Goal: Task Accomplishment & Management: Manage account settings

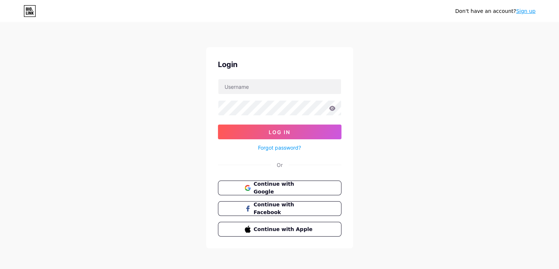
drag, startPoint x: 276, startPoint y: 182, endPoint x: 392, endPoint y: 167, distance: 117.7
click at [276, 183] on span "Continue with Google" at bounding box center [284, 187] width 61 height 15
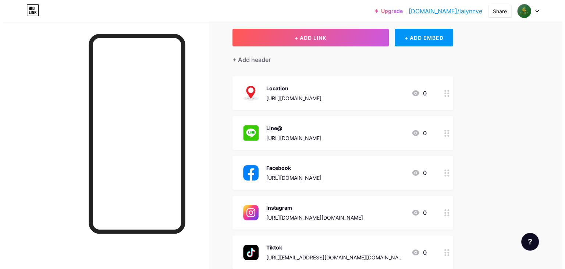
scroll to position [37, 0]
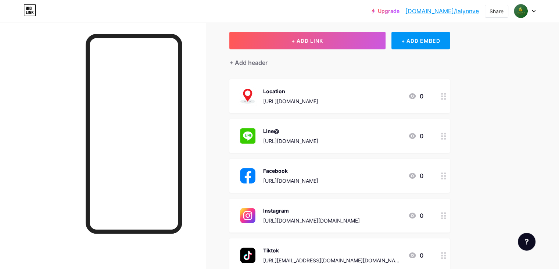
click at [319, 99] on div "[URL][DOMAIN_NAME]" at bounding box center [290, 101] width 55 height 8
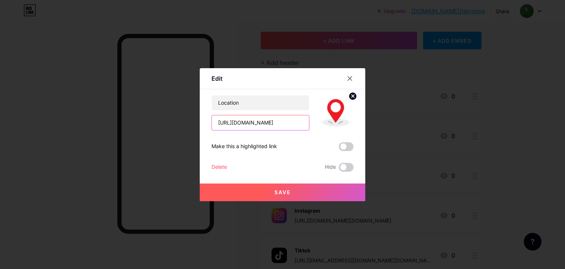
click at [250, 124] on input "[URL][DOMAIN_NAME]" at bounding box center [260, 122] width 97 height 15
paste input "Ys2yRxt6WGSRE4Xa8?g_st=ac"
type input "[URL][DOMAIN_NAME]"
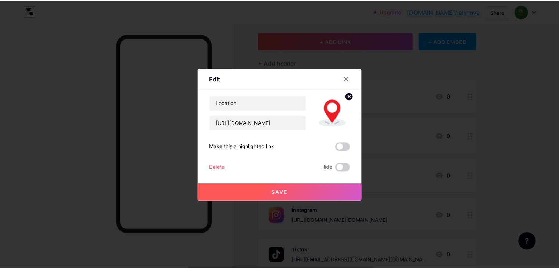
scroll to position [0, 0]
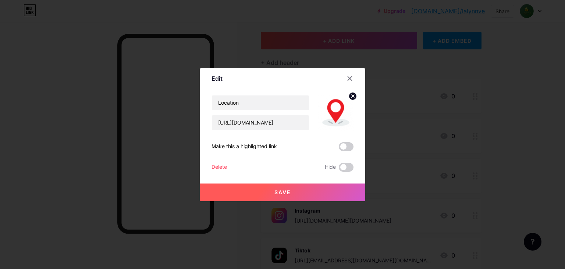
click at [280, 193] on span "Save" at bounding box center [282, 192] width 17 height 6
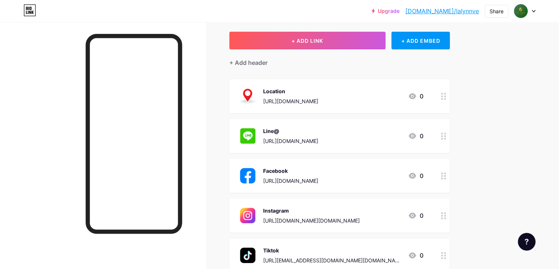
click at [531, 100] on div "Upgrade [DOMAIN_NAME]/lalynn... [DOMAIN_NAME]/lalynnve Share Switch accounts [P…" at bounding box center [279, 180] width 559 height 434
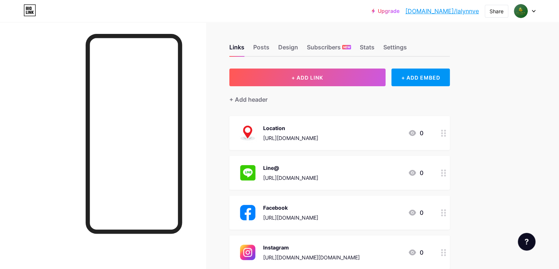
click at [539, 11] on div "Upgrade [DOMAIN_NAME]/lalynn... [DOMAIN_NAME]/lalynnve Share Switch accounts [P…" at bounding box center [279, 10] width 559 height 13
click at [535, 13] on div at bounding box center [525, 10] width 21 height 13
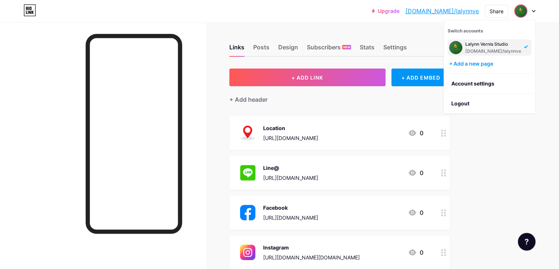
click at [547, 42] on div "Upgrade [DOMAIN_NAME]/lalynn... [DOMAIN_NAME]/lalynnve Share Switch accounts [P…" at bounding box center [279, 217] width 559 height 434
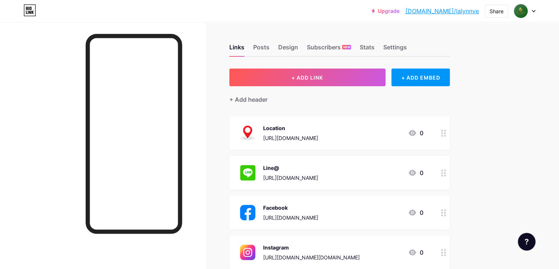
click at [533, 10] on icon at bounding box center [534, 11] width 4 height 3
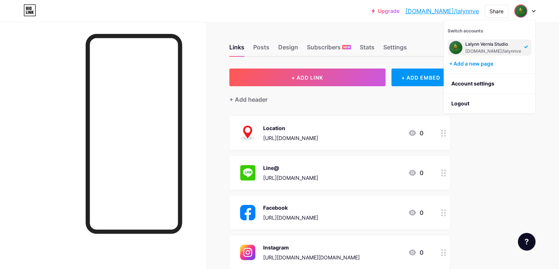
drag, startPoint x: 544, startPoint y: 56, endPoint x: 504, endPoint y: 25, distance: 50.0
click at [544, 56] on div "Upgrade [DOMAIN_NAME]/lalynn... [DOMAIN_NAME]/lalynnve Share Switch accounts [P…" at bounding box center [279, 217] width 559 height 434
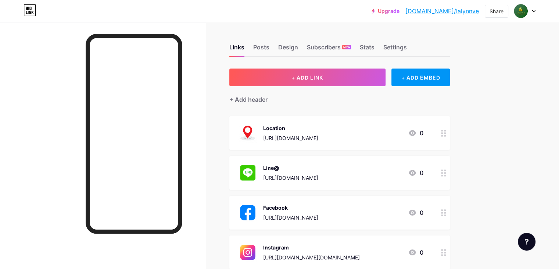
click at [449, 12] on link "[DOMAIN_NAME]/lalynnve" at bounding box center [443, 11] width 74 height 9
click at [407, 49] on div "Settings" at bounding box center [396, 49] width 24 height 13
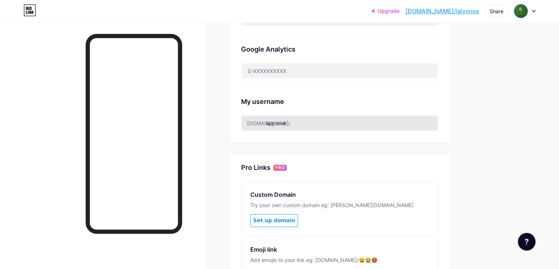
scroll to position [221, 0]
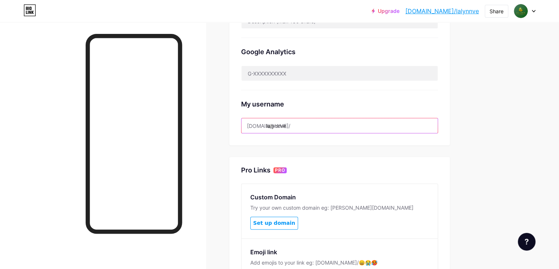
click at [330, 124] on input "lalynnve" at bounding box center [340, 125] width 196 height 15
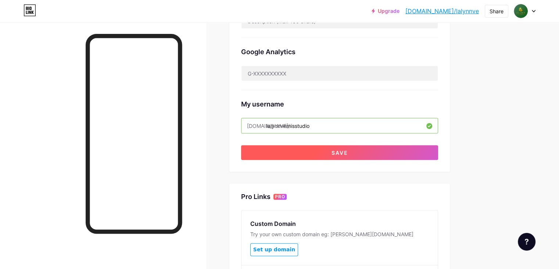
type input "lalynnvernisstudio"
click at [438, 152] on button "Save" at bounding box center [339, 152] width 197 height 15
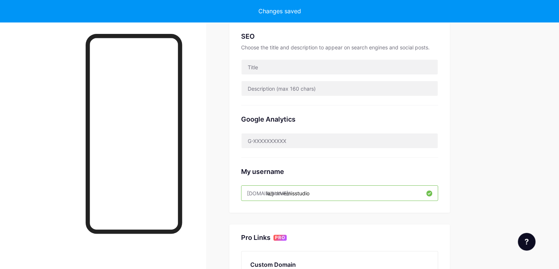
scroll to position [0, 0]
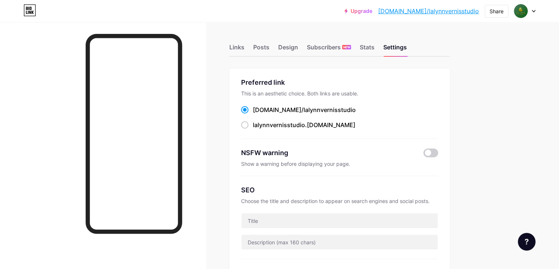
click at [458, 13] on link "[DOMAIN_NAME]/lalynnvernisstudio" at bounding box center [428, 11] width 101 height 9
click at [495, 11] on div "Share" at bounding box center [497, 11] width 14 height 8
click at [444, 41] on div "Copy link" at bounding box center [435, 37] width 27 height 9
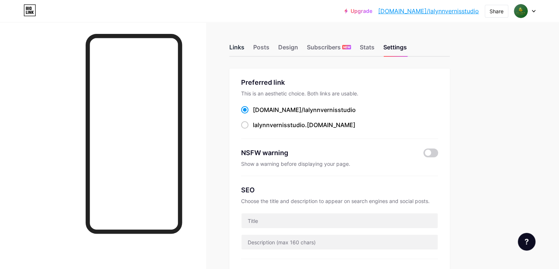
click at [245, 46] on div "Links" at bounding box center [237, 49] width 15 height 13
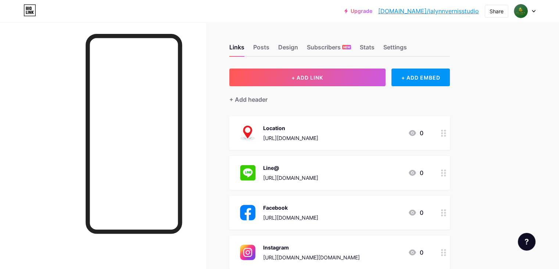
click at [526, 103] on div "Upgrade [DOMAIN_NAME]/lalynn... [DOMAIN_NAME]/lalynnvernisstudio Share Switch a…" at bounding box center [279, 217] width 559 height 434
